Goal: Task Accomplishment & Management: Use online tool/utility

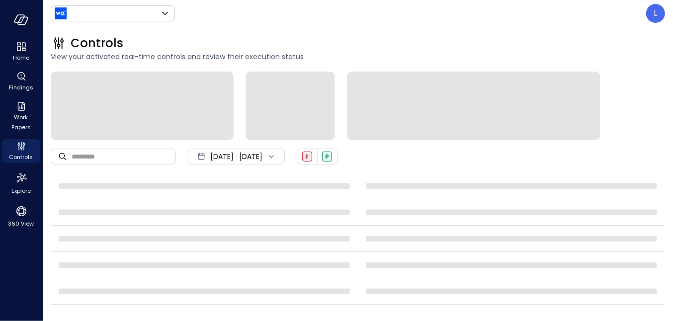
type input "******"
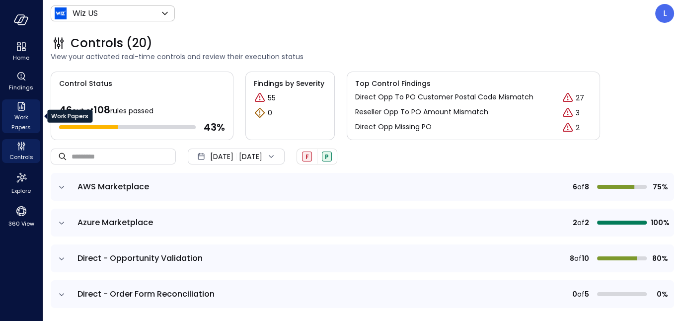
click at [22, 121] on span "Work Papers" at bounding box center [21, 122] width 30 height 20
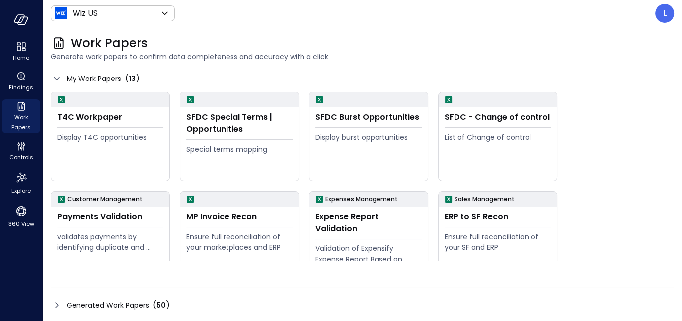
click at [55, 302] on icon at bounding box center [57, 305] width 12 height 12
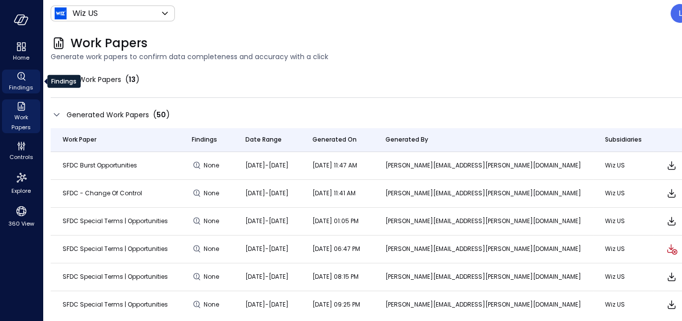
click at [57, 78] on div "Findings" at bounding box center [63, 81] width 33 height 13
click at [55, 77] on icon at bounding box center [57, 80] width 12 height 12
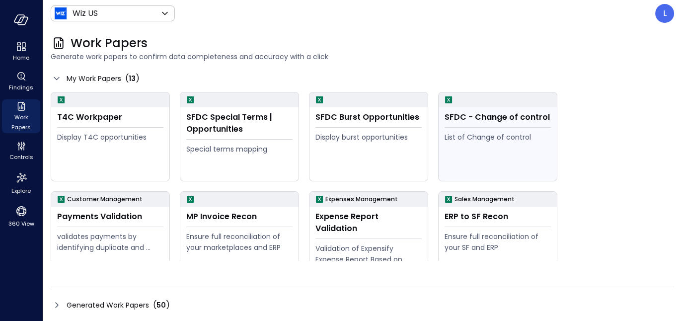
click at [483, 125] on div "SFDC - Change of control List of Change of control" at bounding box center [498, 144] width 118 height 74
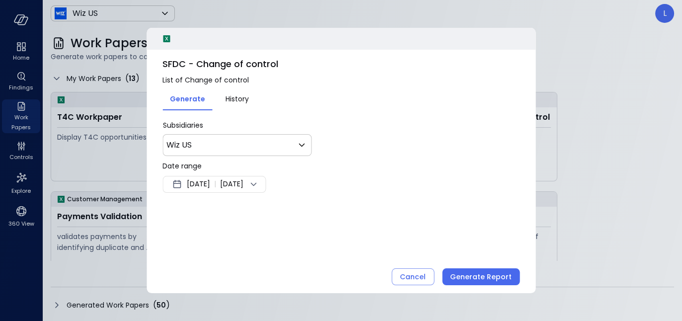
click at [244, 184] on span "[DATE]" at bounding box center [231, 184] width 23 height 12
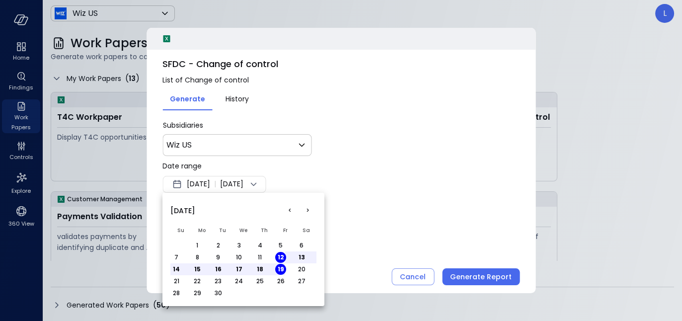
click at [290, 209] on button "<" at bounding box center [290, 211] width 18 height 18
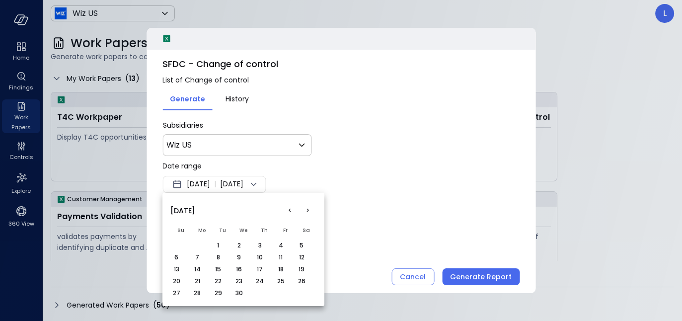
click at [290, 209] on button "<" at bounding box center [290, 211] width 18 height 18
click at [289, 208] on button "<" at bounding box center [290, 211] width 18 height 18
click at [432, 278] on div at bounding box center [341, 160] width 682 height 321
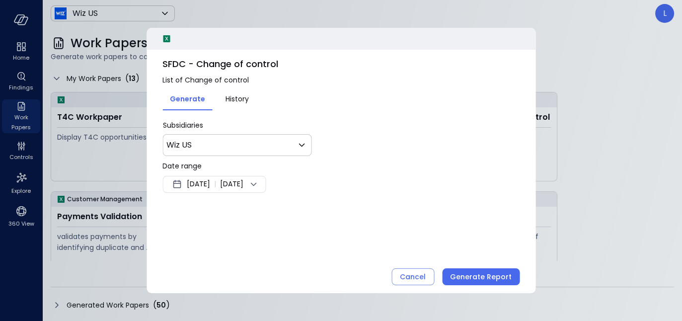
click at [15, 149] on div at bounding box center [341, 160] width 682 height 321
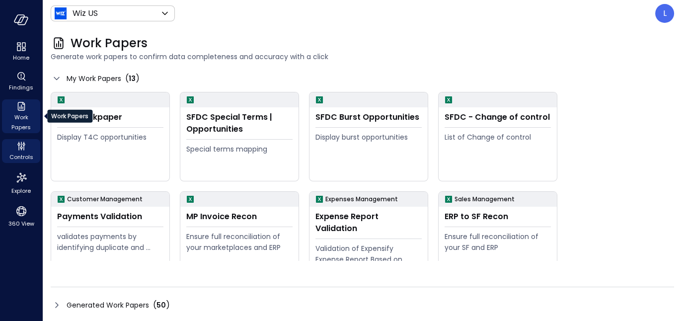
click at [18, 153] on span "Controls" at bounding box center [21, 157] width 24 height 10
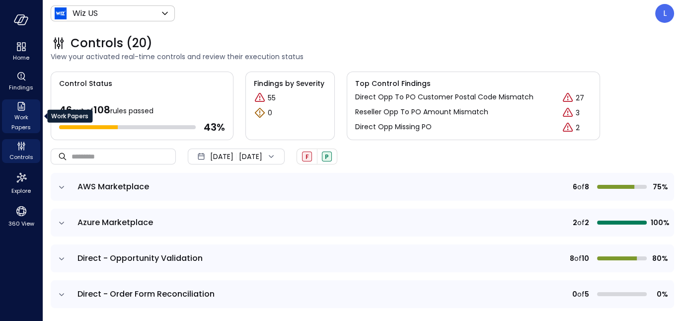
click at [23, 116] on span "Work Papers" at bounding box center [21, 122] width 30 height 20
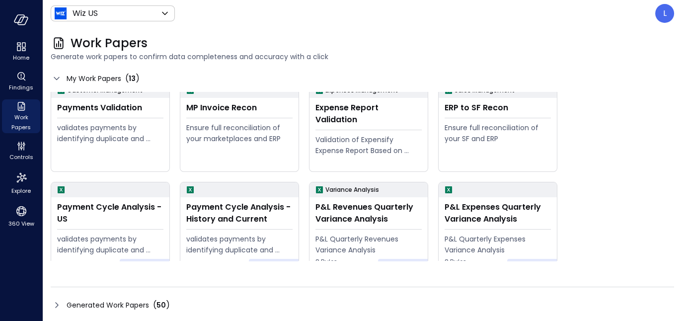
scroll to position [124, 0]
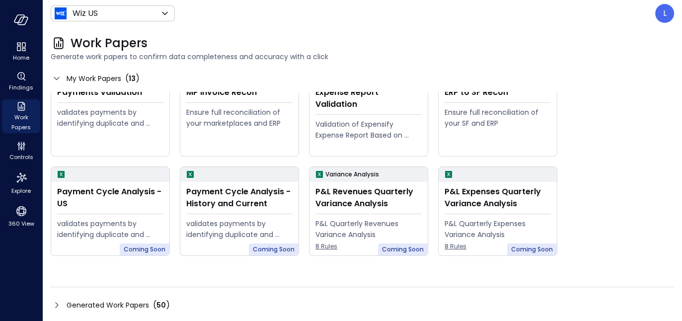
click at [58, 304] on icon at bounding box center [57, 305] width 12 height 12
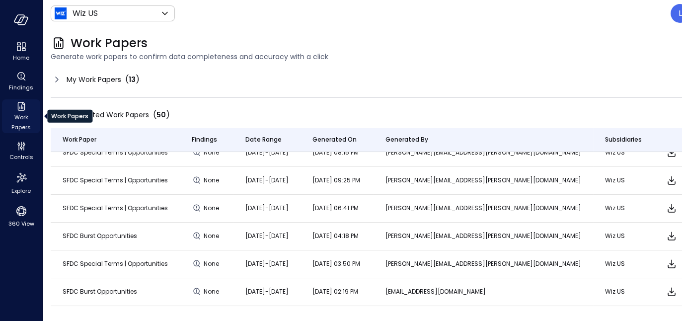
click at [8, 113] on span "Work Papers" at bounding box center [21, 122] width 30 height 20
click at [21, 109] on icon "Work Papers" at bounding box center [20, 106] width 7 height 9
click at [56, 77] on icon at bounding box center [57, 80] width 12 height 12
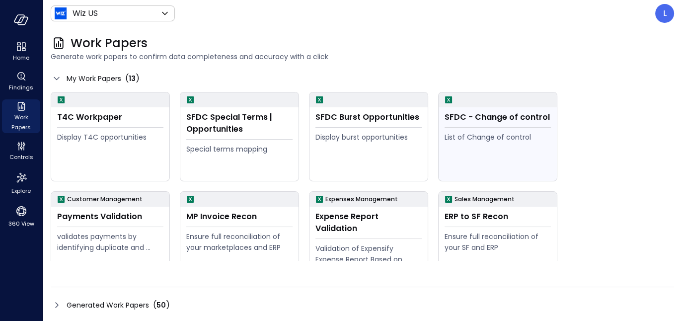
click at [486, 126] on div "SFDC - Change of control List of Change of control" at bounding box center [498, 144] width 118 height 74
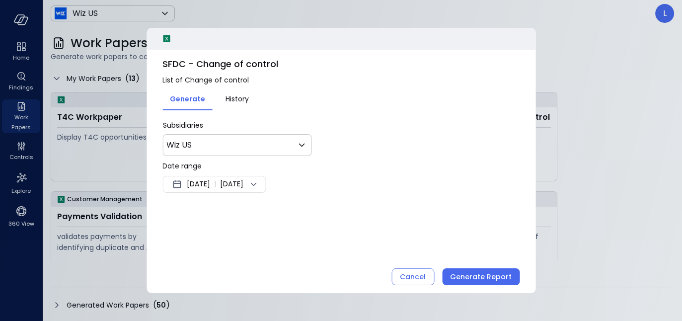
click at [210, 183] on span "[DATE]" at bounding box center [198, 184] width 23 height 12
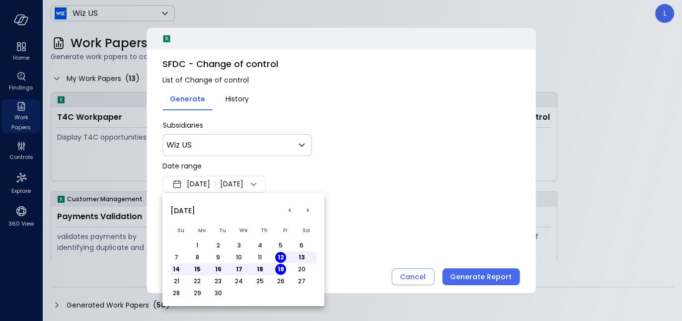
click at [289, 209] on button "<" at bounding box center [290, 211] width 18 height 18
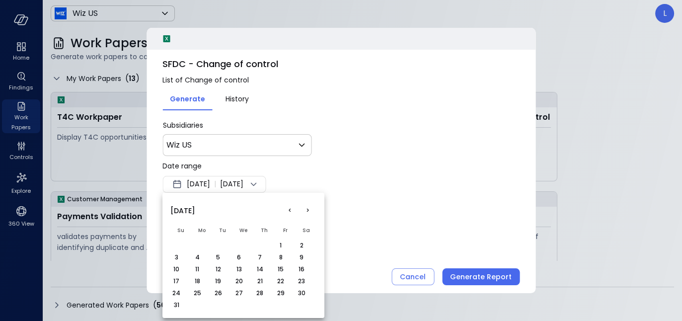
click at [289, 209] on button "<" at bounding box center [290, 211] width 18 height 18
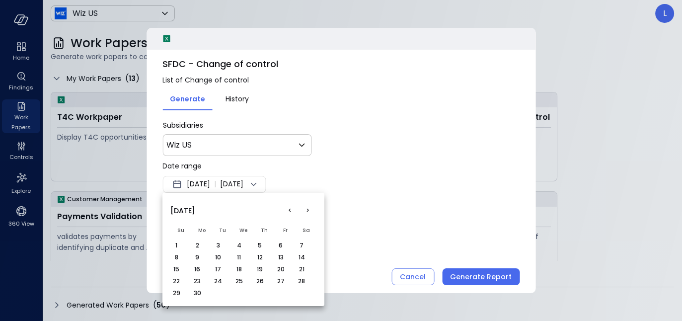
click at [289, 209] on button "<" at bounding box center [290, 211] width 18 height 18
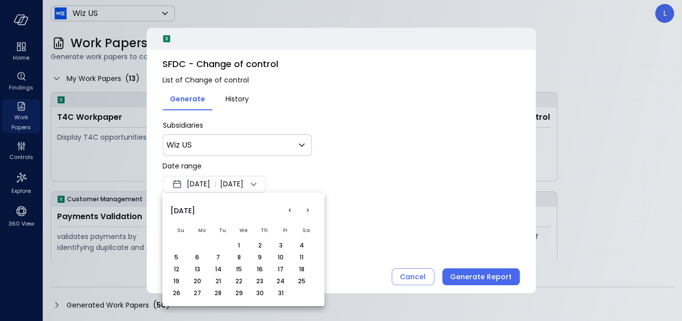
click at [236, 244] on button "1" at bounding box center [239, 245] width 11 height 11
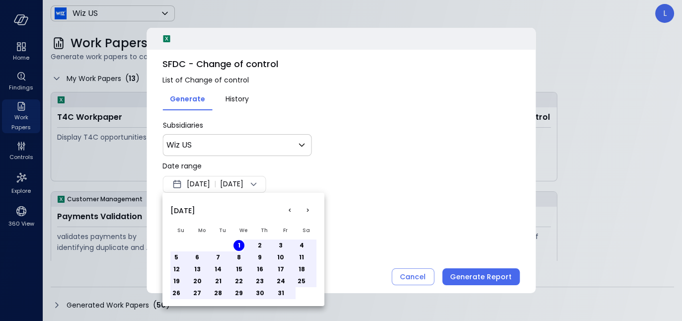
click at [373, 232] on div at bounding box center [341, 160] width 682 height 321
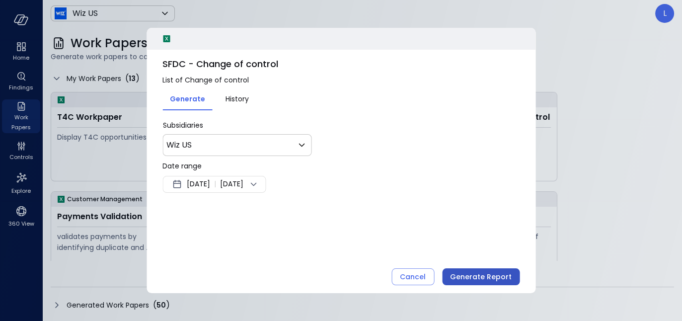
click at [497, 277] on div "Generate Report" at bounding box center [481, 277] width 62 height 12
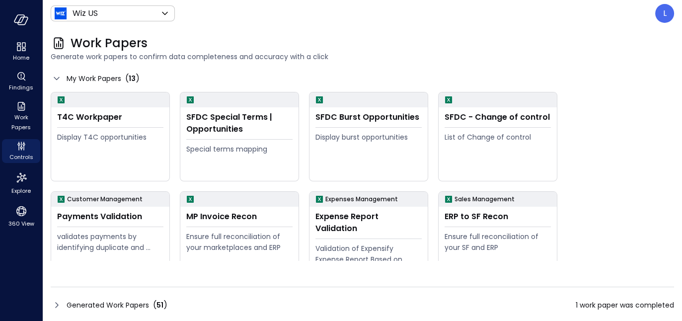
click at [52, 308] on icon at bounding box center [57, 305] width 12 height 12
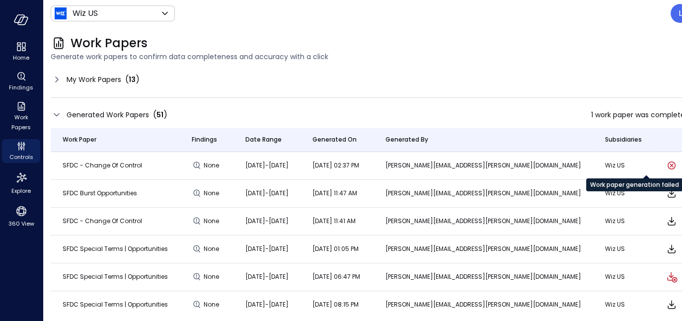
click at [670, 166] on icon "Work paper generation failed" at bounding box center [672, 165] width 4 height 3
click at [57, 83] on icon at bounding box center [57, 80] width 12 height 12
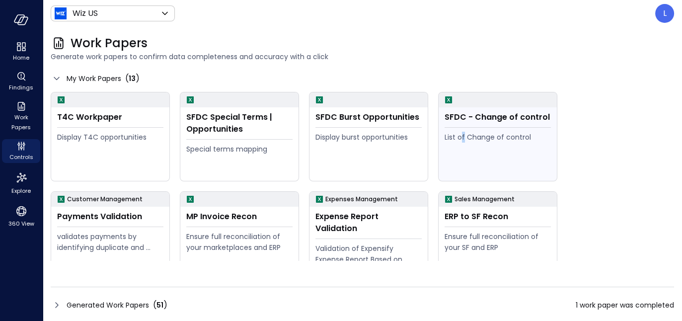
click at [463, 142] on div "List of Change of control" at bounding box center [498, 137] width 106 height 11
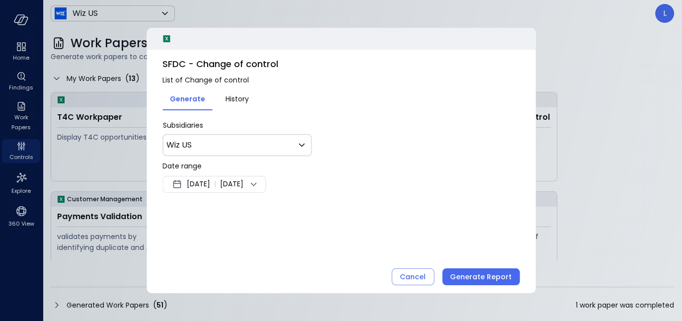
click at [253, 191] on div "Sep 12, 2025 | Sep 19, 2025" at bounding box center [214, 184] width 103 height 17
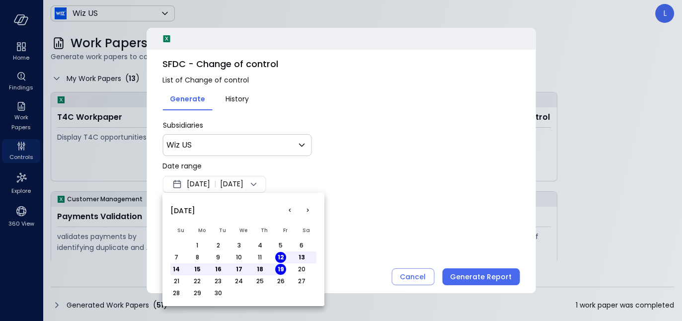
click at [292, 209] on button "<" at bounding box center [290, 211] width 18 height 18
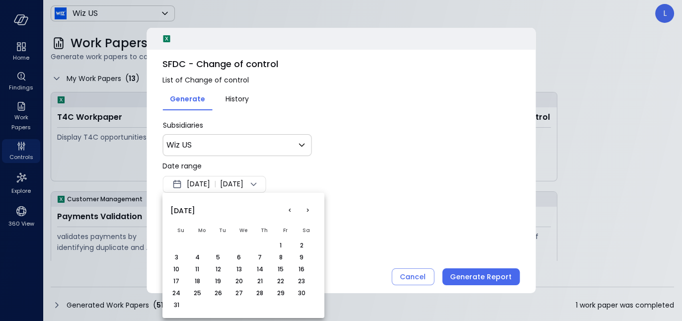
click at [292, 209] on button "<" at bounding box center [290, 211] width 18 height 18
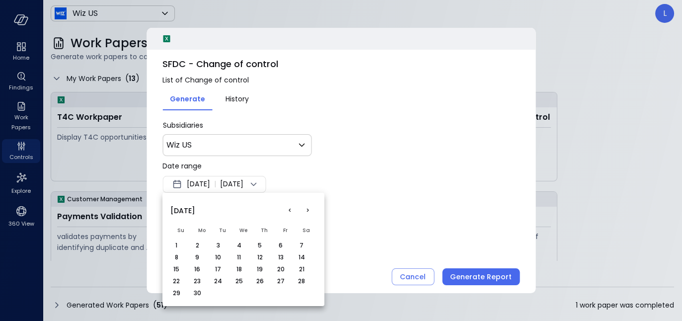
click at [292, 209] on button "<" at bounding box center [290, 211] width 18 height 18
click at [301, 244] on button "1" at bounding box center [301, 245] width 11 height 11
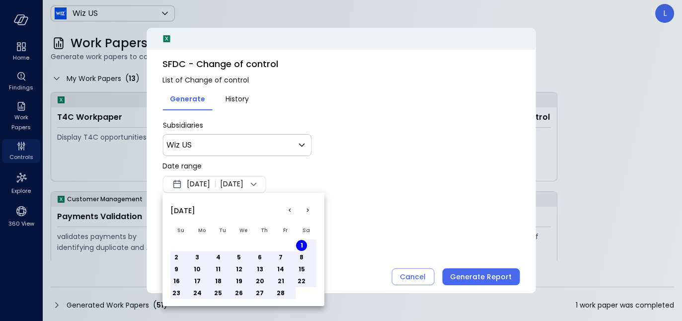
click at [304, 209] on button ">" at bounding box center [308, 211] width 18 height 18
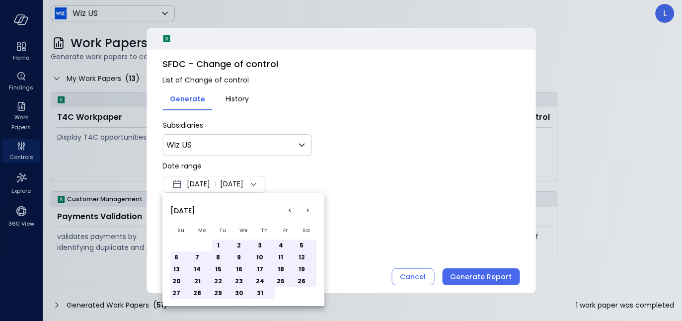
click at [304, 209] on button ">" at bounding box center [308, 211] width 18 height 18
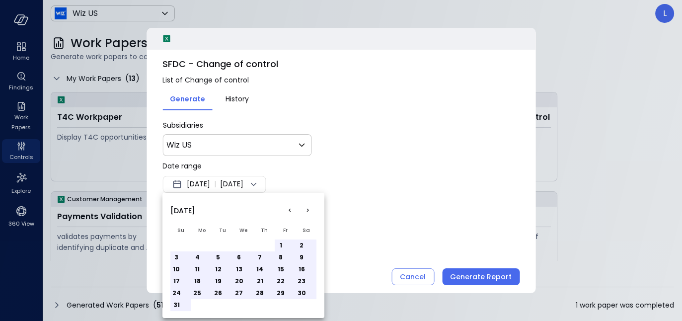
click at [304, 209] on button ">" at bounding box center [308, 211] width 18 height 18
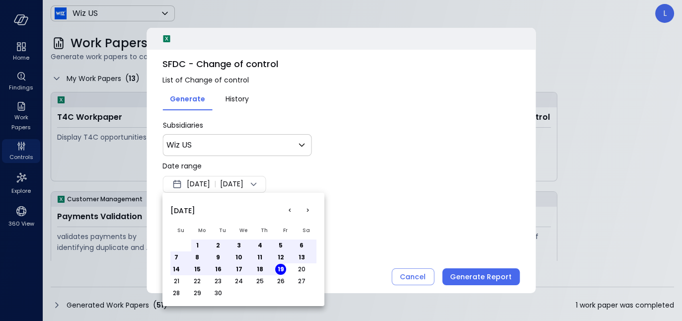
click at [278, 267] on button "19" at bounding box center [280, 269] width 11 height 11
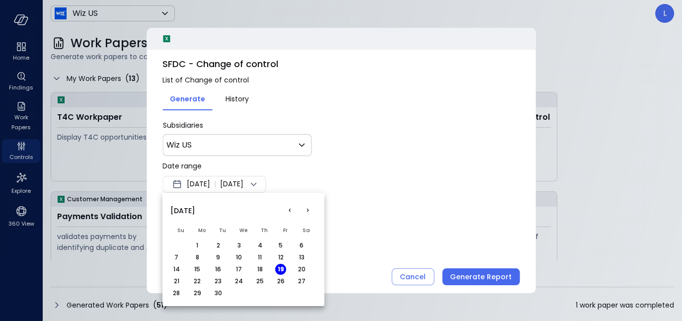
click at [291, 215] on button "<" at bounding box center [290, 211] width 18 height 18
click at [291, 214] on button "<" at bounding box center [290, 211] width 18 height 18
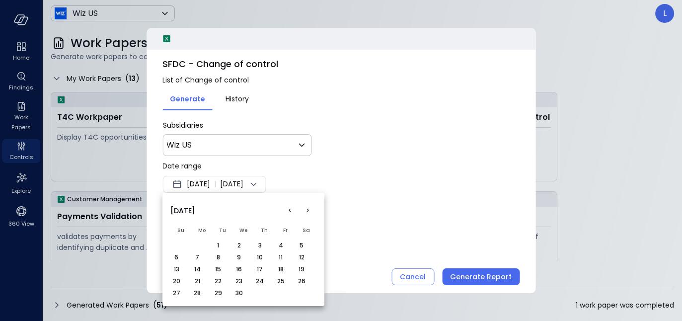
click at [291, 214] on button "<" at bounding box center [290, 211] width 18 height 18
click at [291, 213] on button "<" at bounding box center [290, 211] width 18 height 18
click at [303, 243] on button "1" at bounding box center [301, 245] width 11 height 11
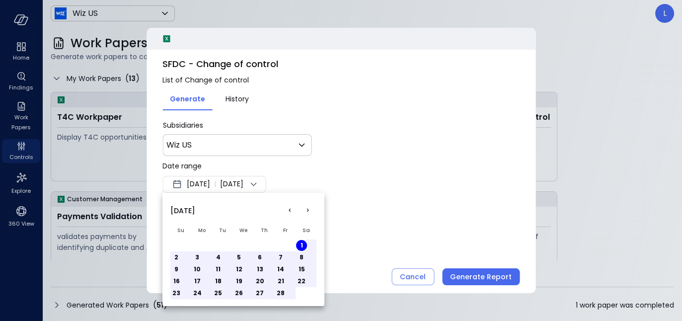
click at [477, 275] on div at bounding box center [341, 160] width 682 height 321
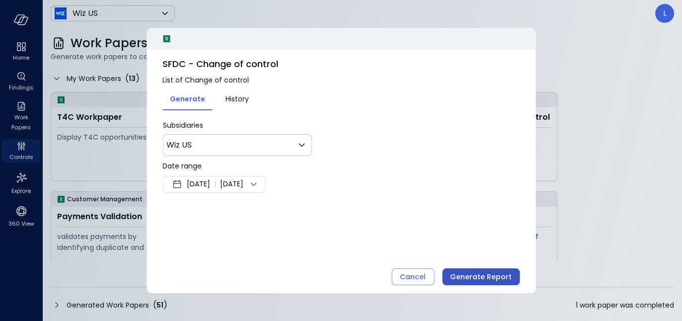
click at [464, 276] on div "Generate Report" at bounding box center [481, 277] width 62 height 12
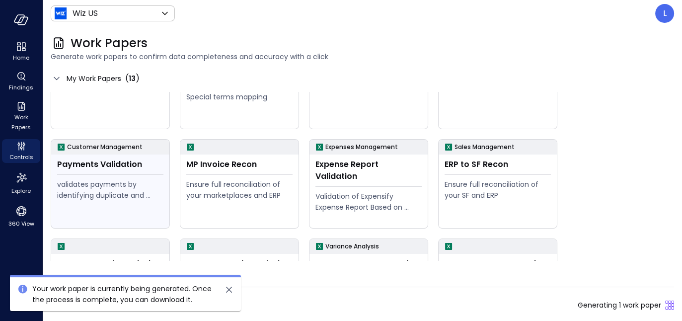
scroll to position [62, 0]
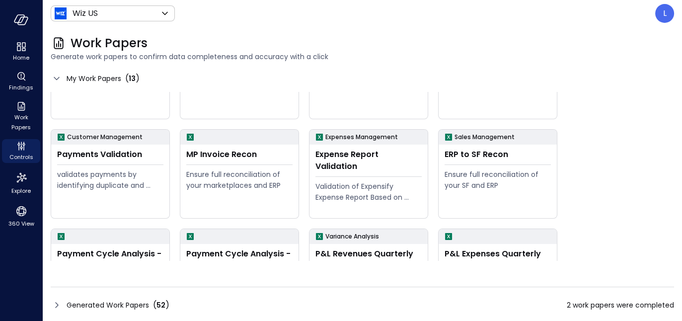
click at [58, 305] on icon at bounding box center [56, 305] width 3 height 6
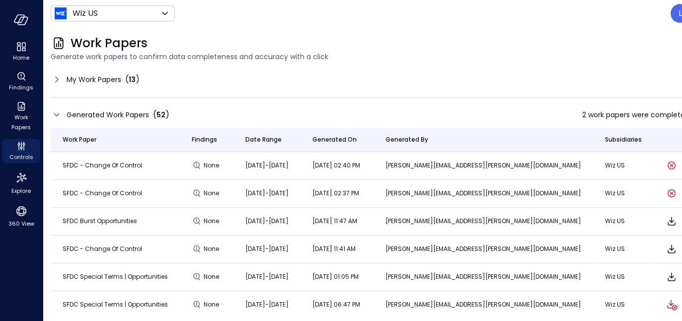
click at [60, 81] on icon at bounding box center [57, 80] width 12 height 12
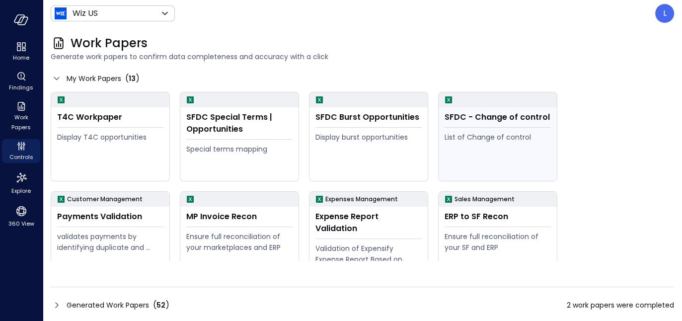
click at [507, 130] on div "SFDC - Change of control List of Change of control" at bounding box center [498, 144] width 118 height 74
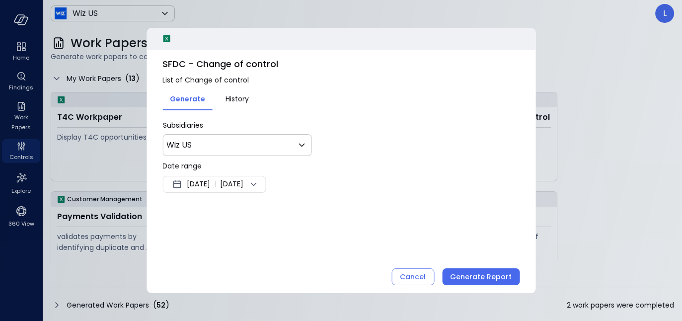
click at [236, 189] on div "Sep 12, 2025 | Sep 19, 2025" at bounding box center [214, 184] width 103 height 17
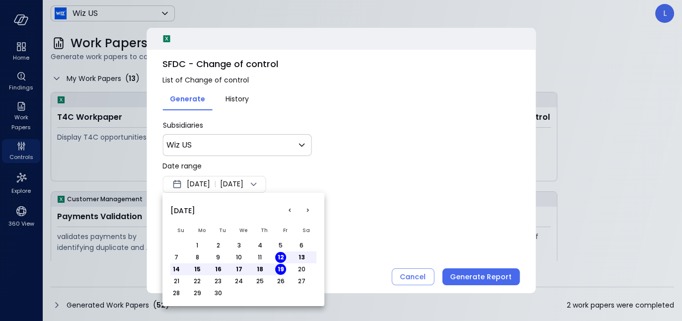
click at [289, 211] on button "<" at bounding box center [290, 211] width 18 height 18
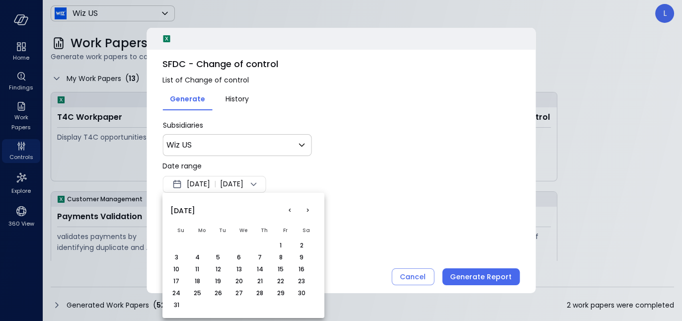
click at [289, 211] on button "<" at bounding box center [290, 211] width 18 height 18
click at [218, 243] on button "1" at bounding box center [218, 245] width 11 height 11
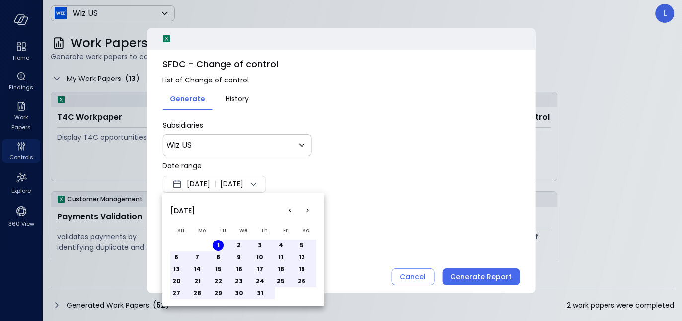
click at [355, 204] on div at bounding box center [341, 160] width 682 height 321
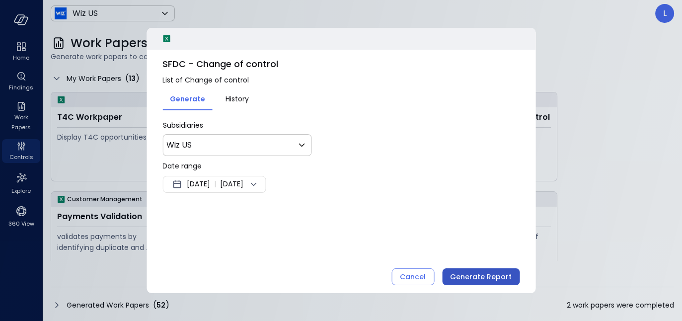
click at [471, 276] on div "Generate Report" at bounding box center [481, 277] width 62 height 12
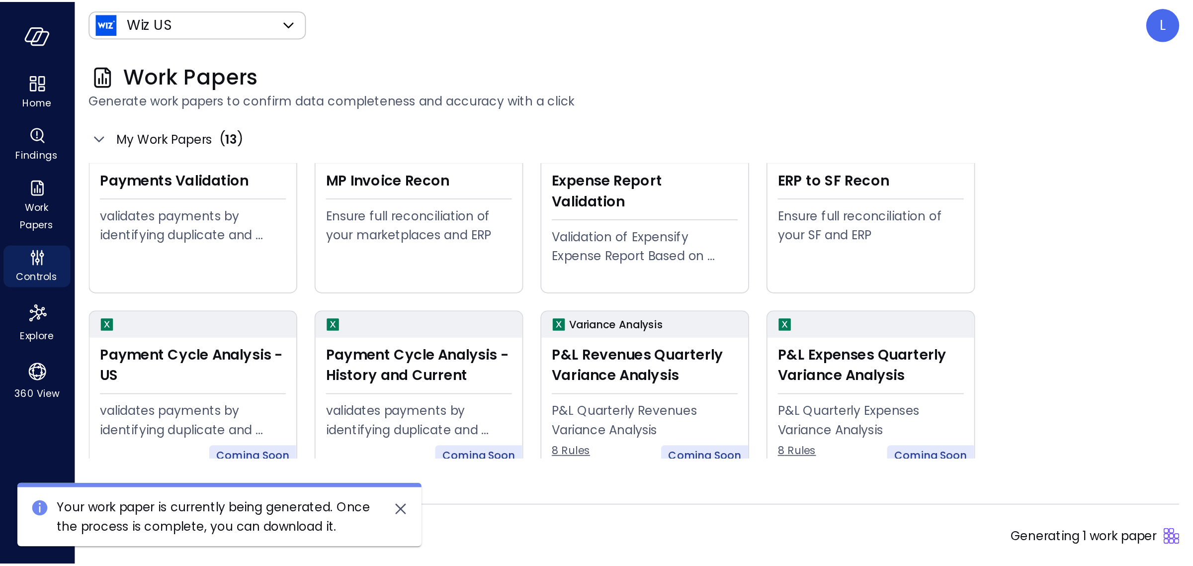
scroll to position [218, 0]
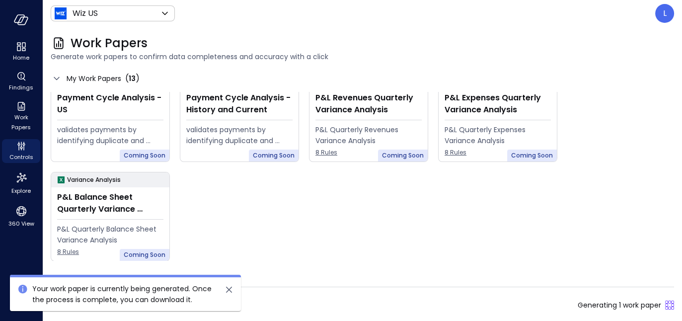
click at [228, 286] on icon "close" at bounding box center [229, 290] width 12 height 12
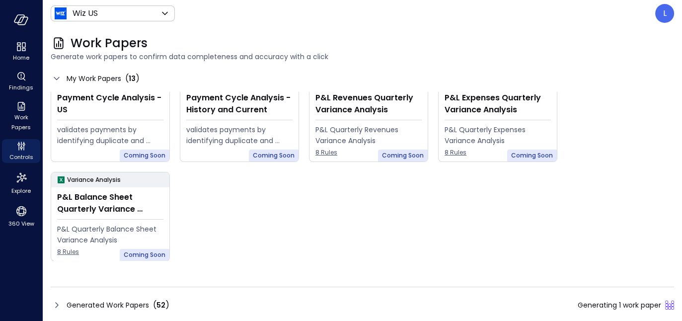
click at [53, 301] on icon at bounding box center [57, 305] width 12 height 12
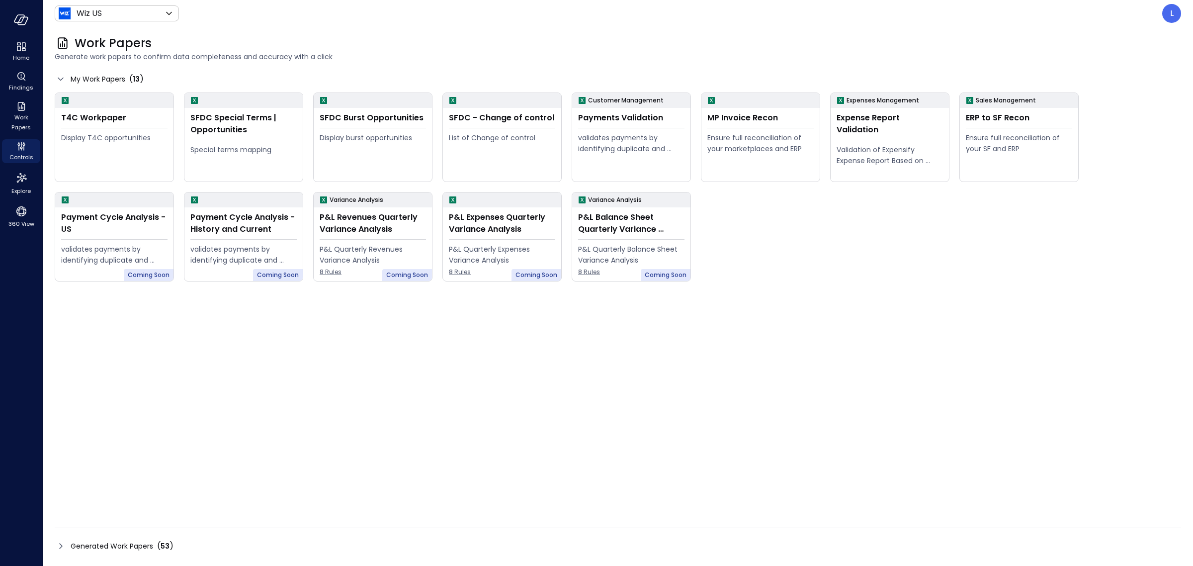
click at [59, 547] on icon at bounding box center [61, 546] width 12 height 12
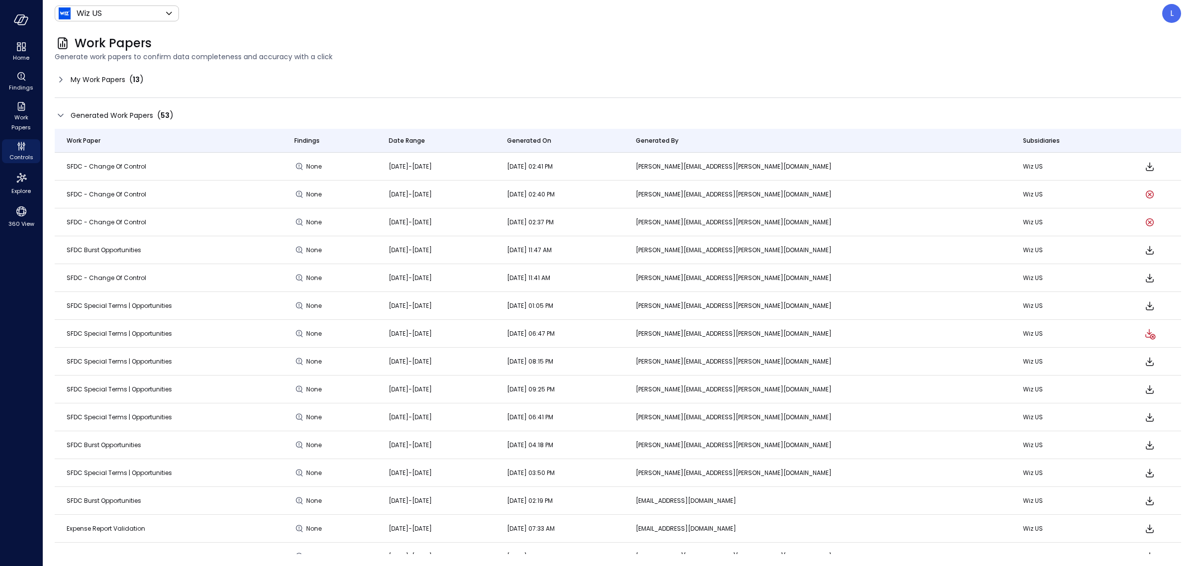
click at [57, 81] on icon at bounding box center [61, 80] width 12 height 12
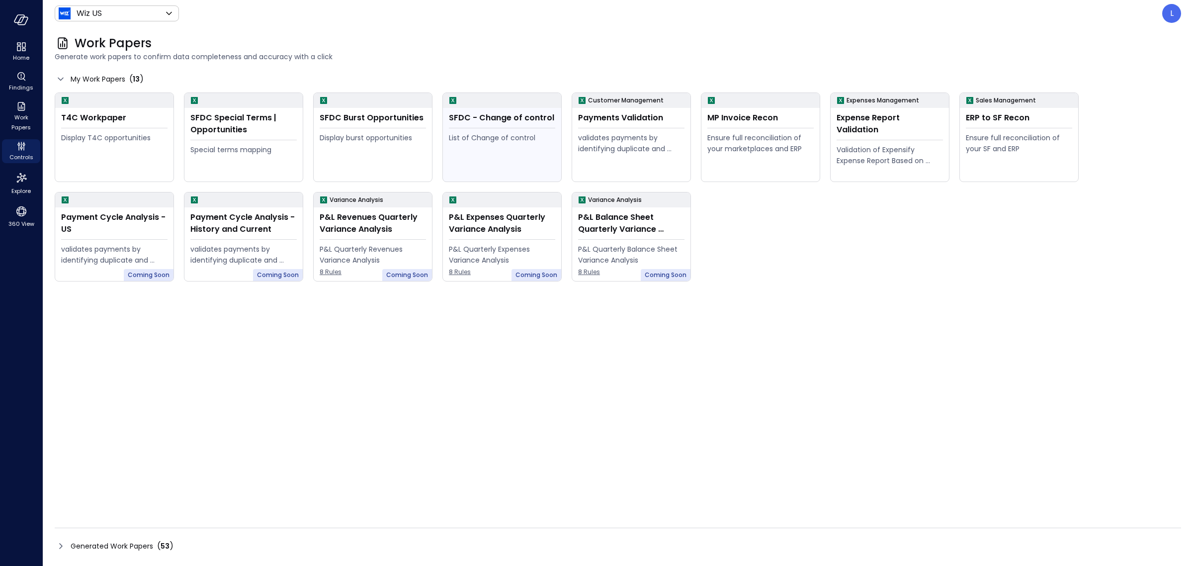
click at [492, 141] on div "List of Change of control" at bounding box center [502, 137] width 106 height 11
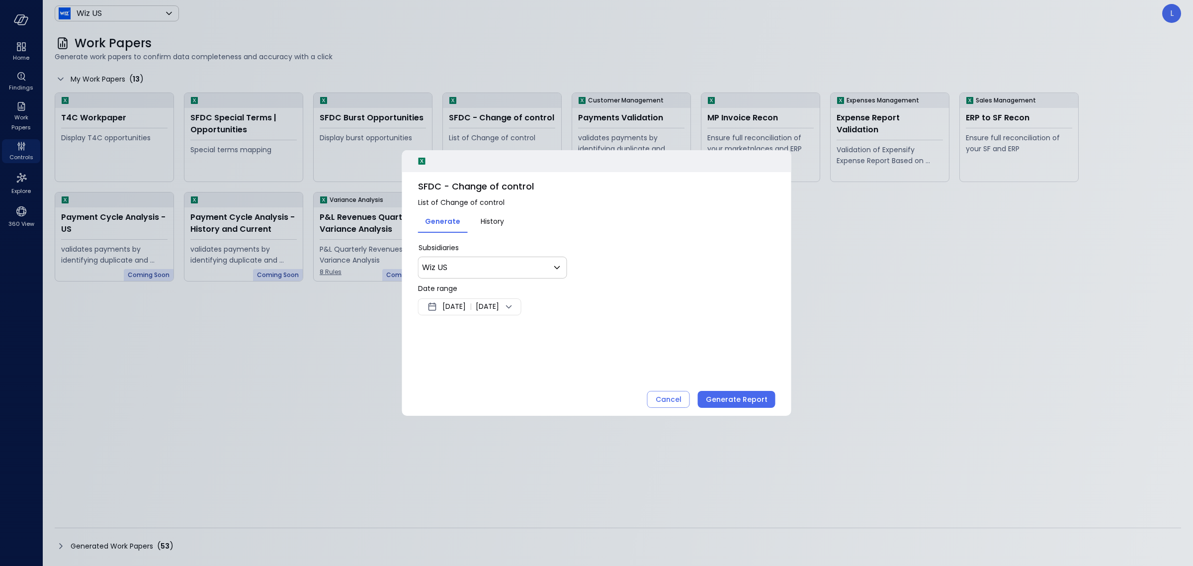
click at [499, 308] on span "[DATE]" at bounding box center [487, 307] width 23 height 12
click at [542, 331] on button "<" at bounding box center [545, 334] width 18 height 18
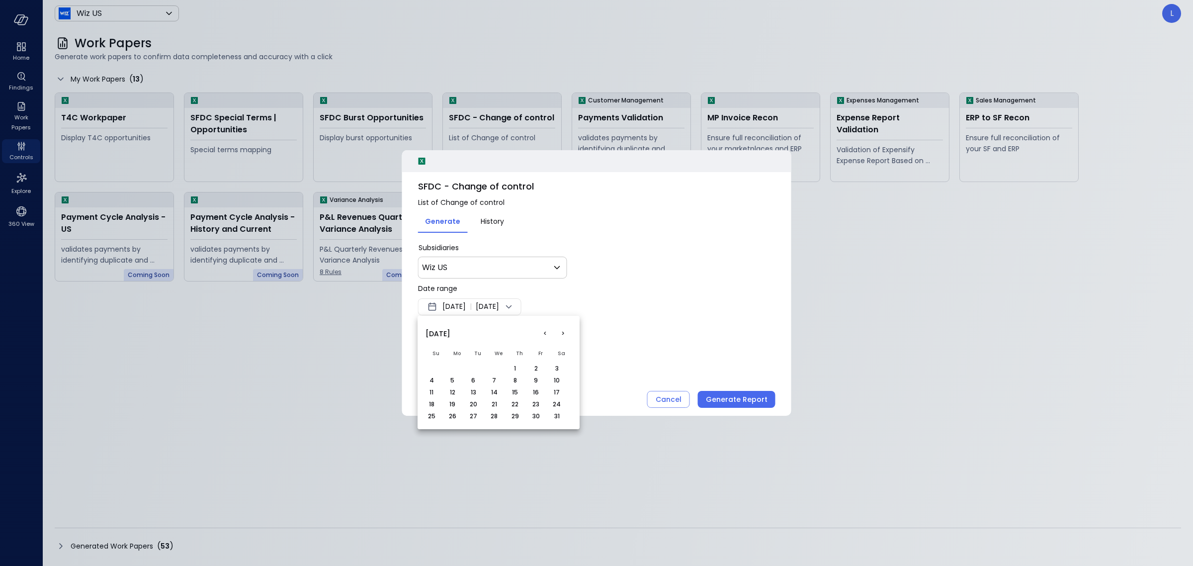
click at [542, 331] on button "<" at bounding box center [545, 334] width 18 height 18
click at [495, 368] on button "1" at bounding box center [494, 368] width 11 height 11
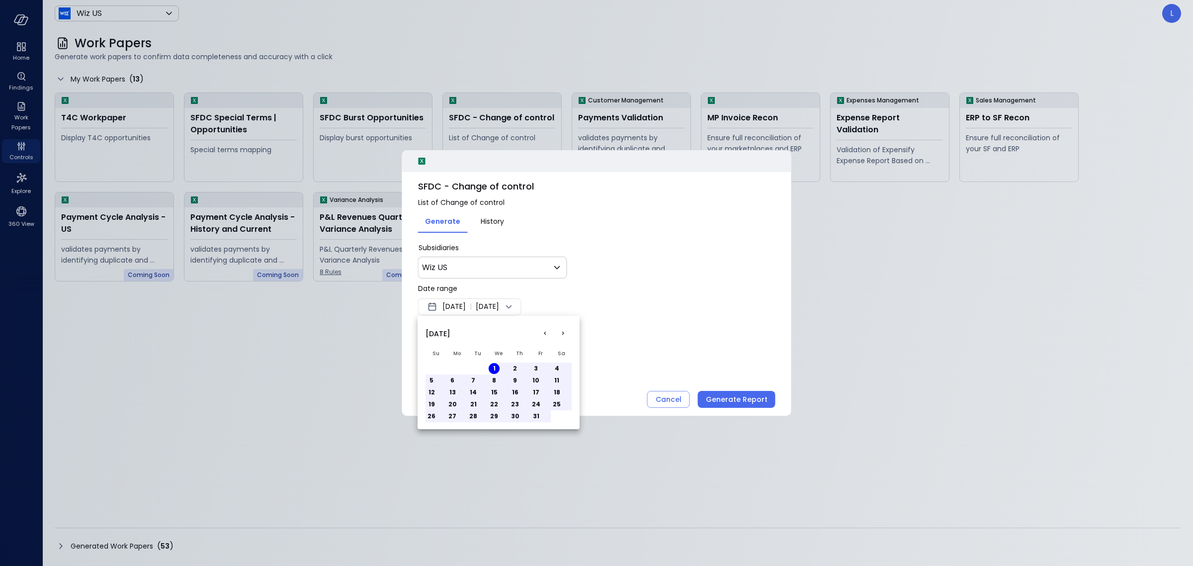
click at [657, 298] on div at bounding box center [596, 283] width 1193 height 566
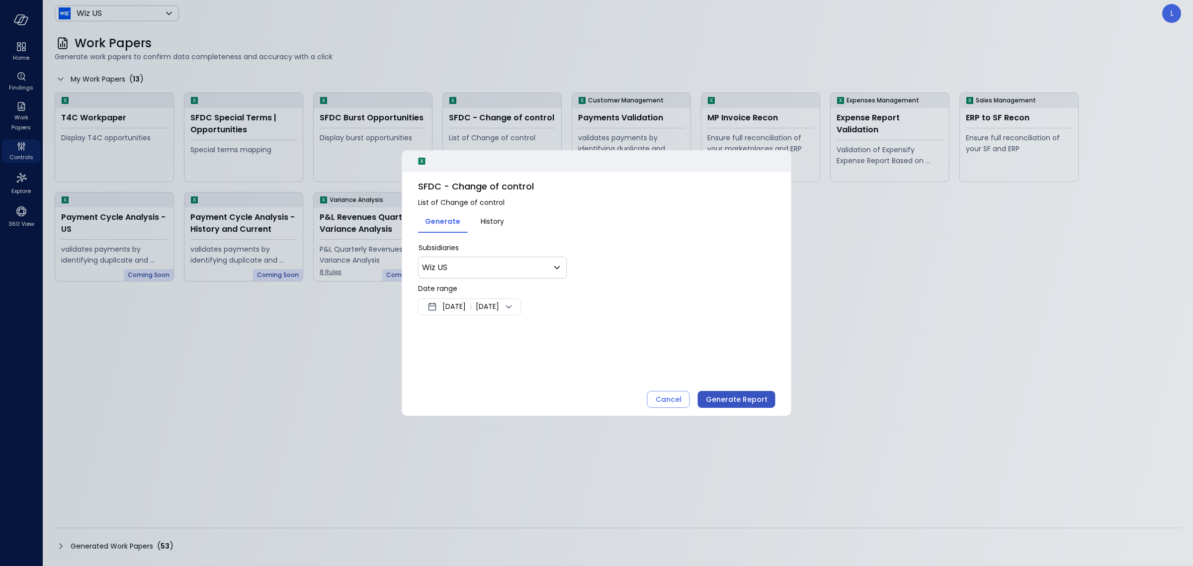
click at [722, 398] on div "Generate Report" at bounding box center [737, 399] width 62 height 12
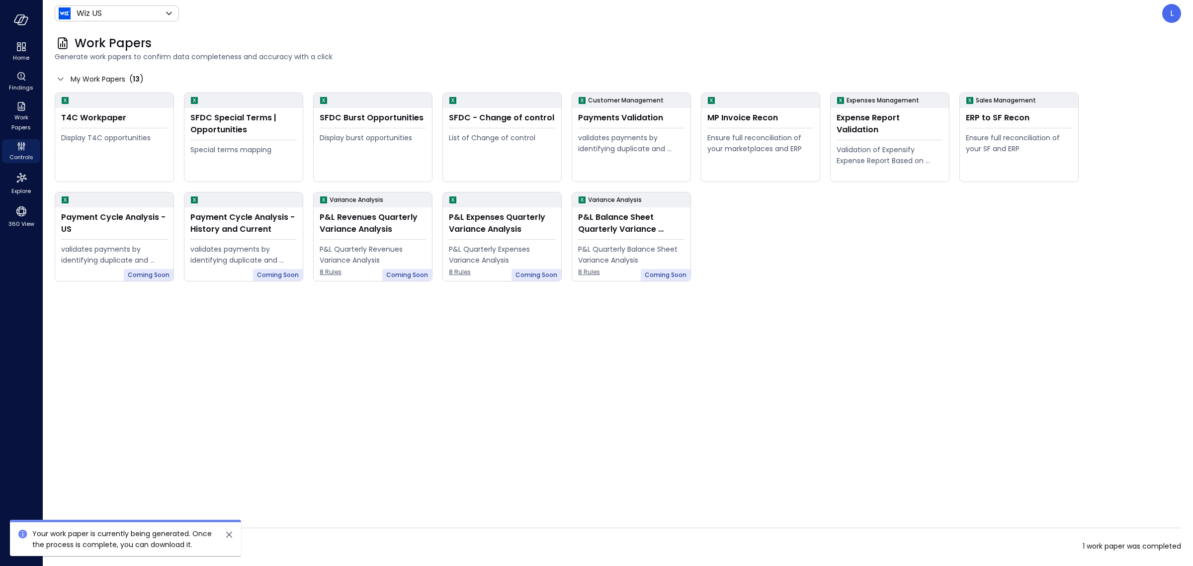
drag, startPoint x: 314, startPoint y: 532, endPoint x: 316, endPoint y: 518, distance: 13.6
click at [314, 532] on div "Generated Work Papers ( 54 ) 1 work paper was completed" at bounding box center [618, 540] width 1126 height 26
click at [232, 533] on icon "close" at bounding box center [229, 534] width 12 height 12
click at [63, 546] on icon at bounding box center [61, 546] width 12 height 12
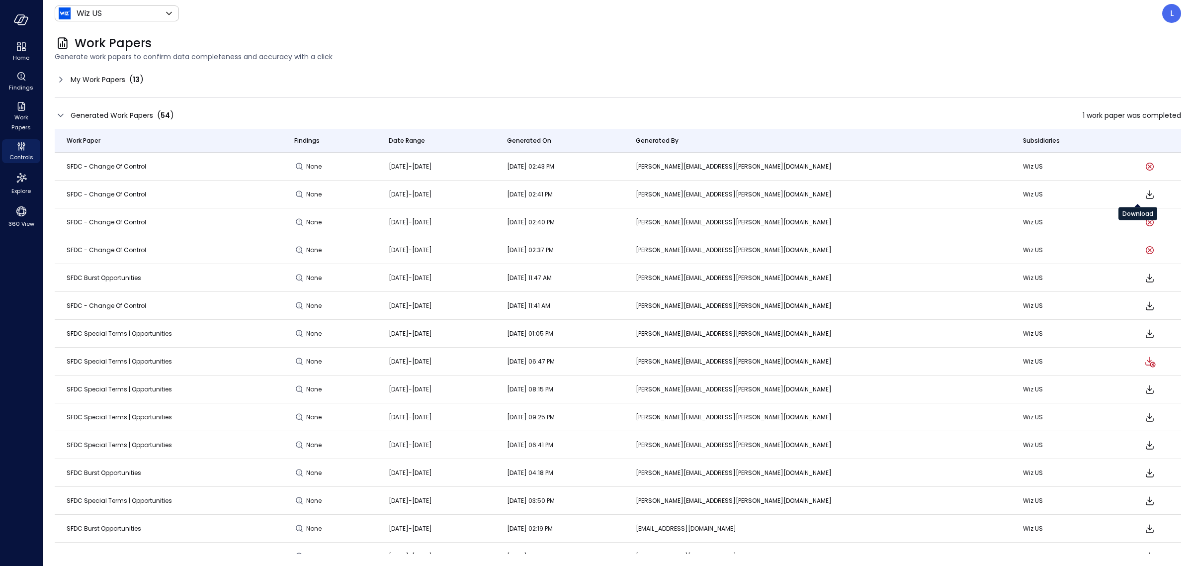
click at [1144, 195] on icon "Download" at bounding box center [1150, 194] width 12 height 12
click at [1144, 191] on icon "Download" at bounding box center [1150, 194] width 12 height 12
